Goal: Information Seeking & Learning: Learn about a topic

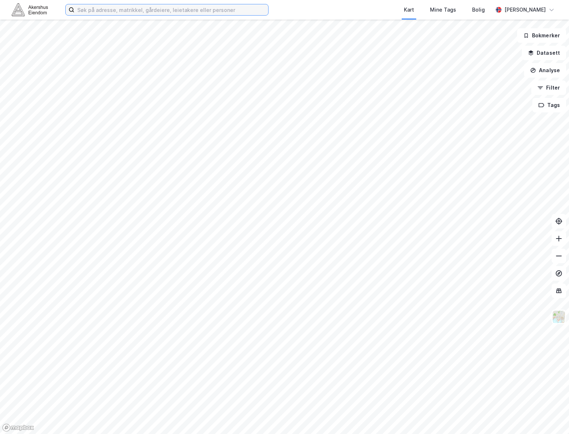
click at [119, 8] on input at bounding box center [171, 9] width 194 height 11
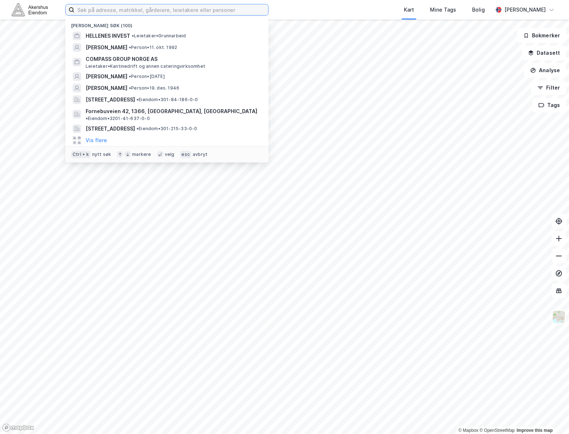
paste input "[URL][DOMAIN_NAME]"
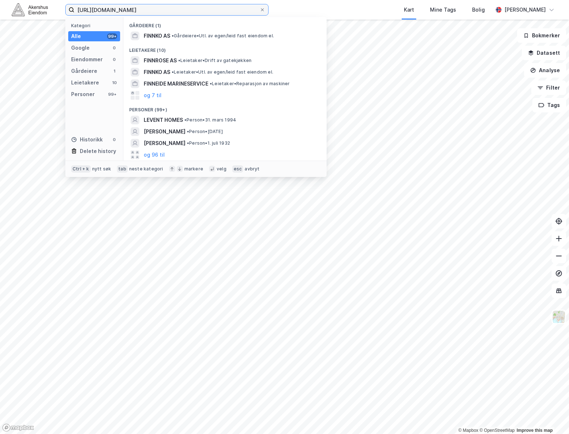
click at [104, 11] on input "[URL][DOMAIN_NAME]" at bounding box center [166, 9] width 185 height 11
click at [104, 10] on input "[URL][DOMAIN_NAME]" at bounding box center [166, 9] width 185 height 11
paste input "[STREET_ADDRESS]"
type input "[STREET_ADDRESS]"
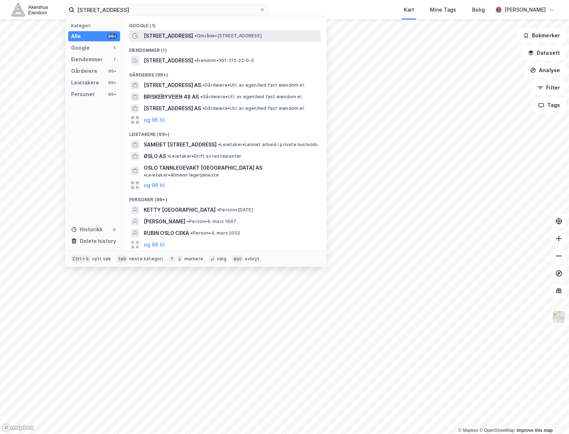
click at [204, 32] on div "[STREET_ADDRESS] • Område • [STREET_ADDRESS]" at bounding box center [232, 36] width 176 height 9
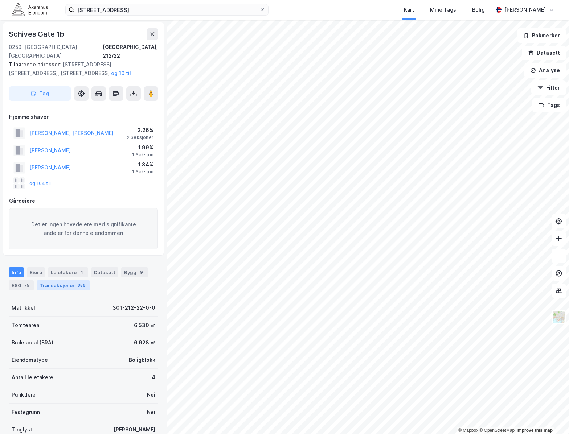
click at [79, 282] on div "356" at bounding box center [81, 285] width 11 height 7
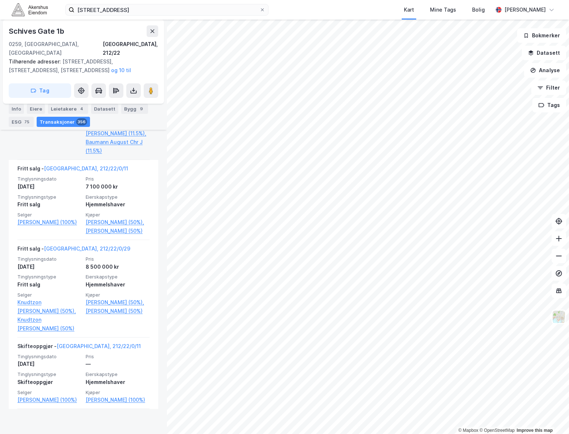
scroll to position [454, 0]
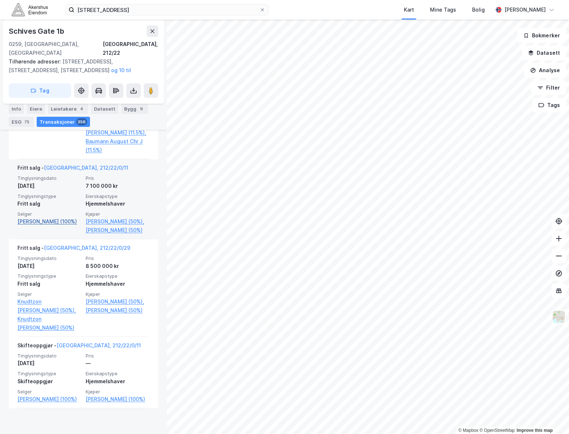
click at [27, 226] on link "[PERSON_NAME] (100%)" at bounding box center [49, 221] width 64 height 9
